Goal: Information Seeking & Learning: Understand process/instructions

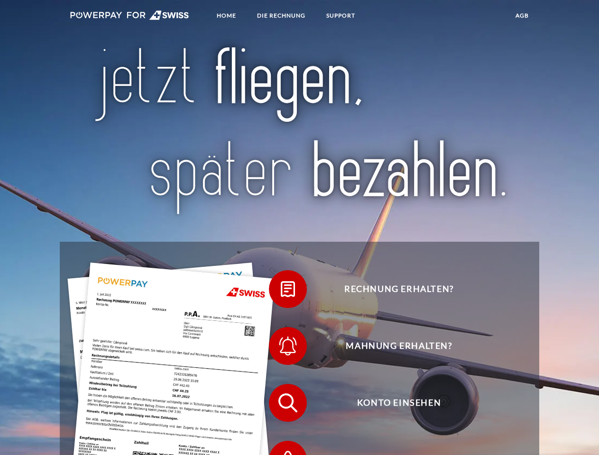
click at [129, 17] on img at bounding box center [129, 14] width 119 height 9
click at [281, 291] on span at bounding box center [273, 288] width 47 height 47
click at [281, 348] on span at bounding box center [273, 345] width 47 height 47
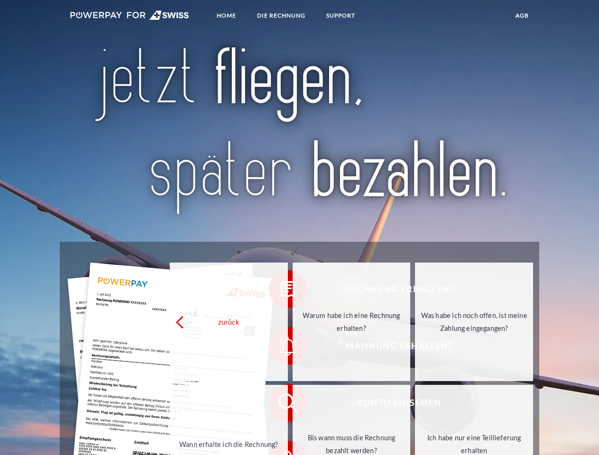
click at [292, 405] on link "Bis wann muss die Rechnung bezahlt werden?" at bounding box center [351, 444] width 118 height 118
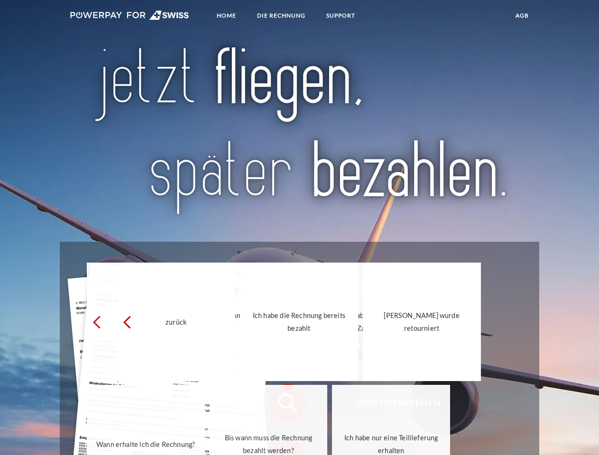
click at [337, 446] on div "Ich habe nur eine Teillieferung erhalten" at bounding box center [390, 444] width 107 height 26
